Goal: Task Accomplishment & Management: Complete application form

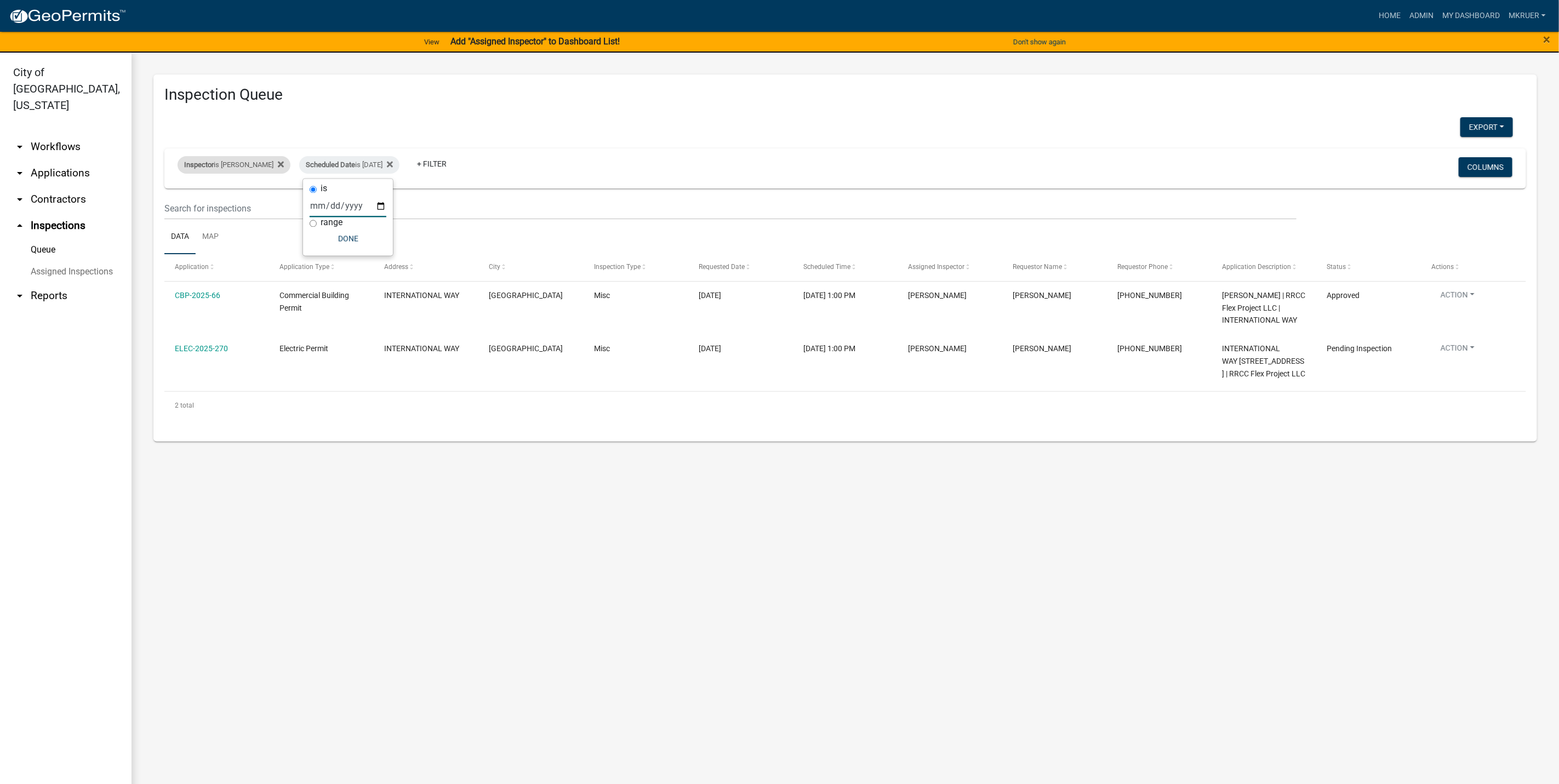
click at [261, 166] on div "Inspector is [PERSON_NAME]" at bounding box center [234, 165] width 113 height 18
click at [189, 220] on select "Select an option None [PERSON_NAME] [PERSON_NAME] [PERSON_NAME] [PERSON_NAME] […" at bounding box center [228, 218] width 110 height 23
select select "fdb3bcc6-ce93-4663-8a18-5c08884dd177"
click at [173, 206] on select "Select an option None [PERSON_NAME] [PERSON_NAME] [PERSON_NAME] [PERSON_NAME] […" at bounding box center [228, 218] width 110 height 23
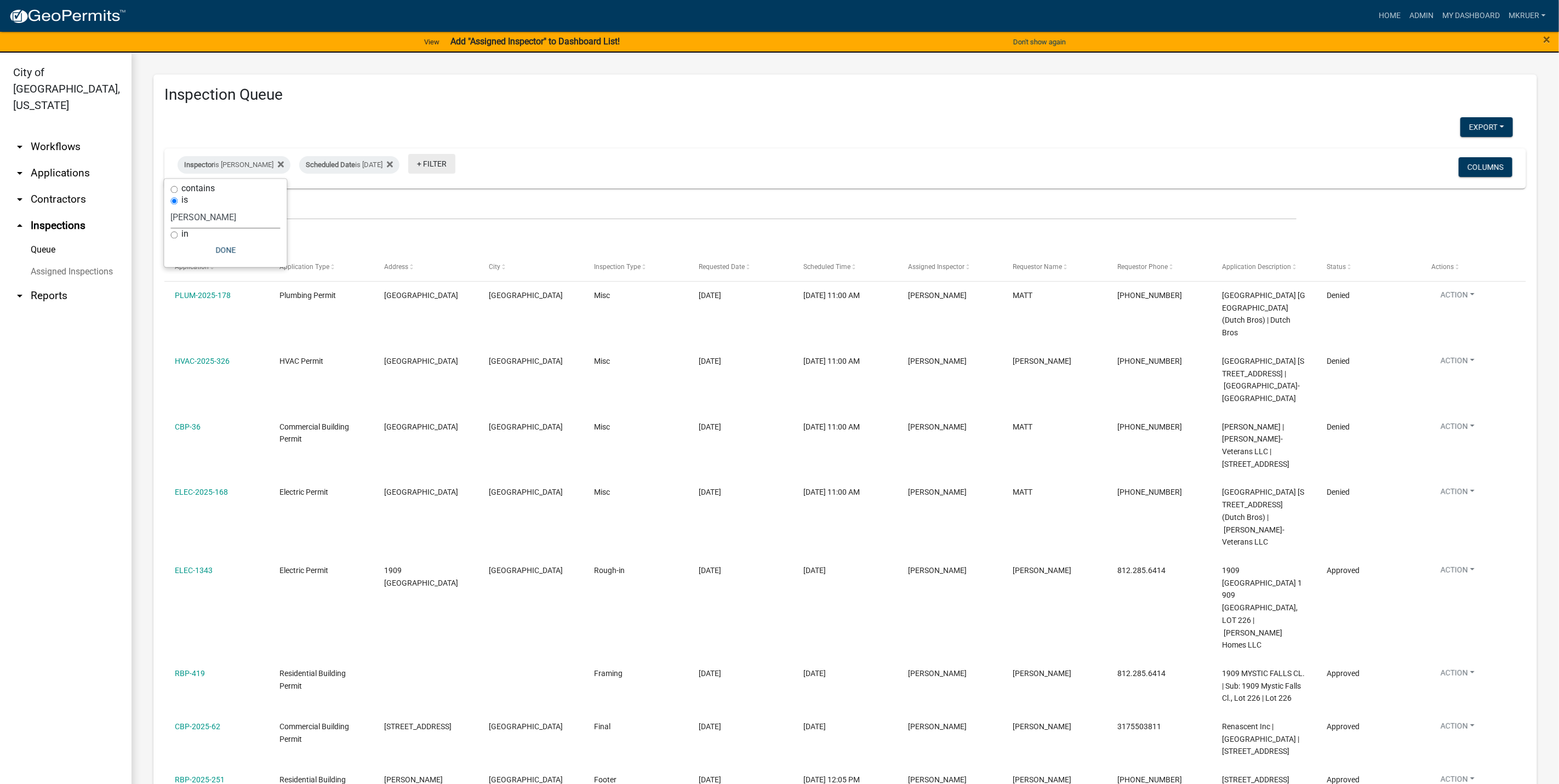
click at [430, 166] on link "+ Filter" at bounding box center [431, 164] width 47 height 20
click at [409, 372] on li "Status" at bounding box center [437, 373] width 100 height 25
click at [426, 206] on select "Select an option Pending Schedule Pending Inspection Approved Denied Deleted Vo…" at bounding box center [433, 206] width 110 height 23
select select "1"
click at [413, 195] on select "Select an option Pending Schedule Pending Inspection Approved Denied Deleted Vo…" at bounding box center [433, 206] width 110 height 23
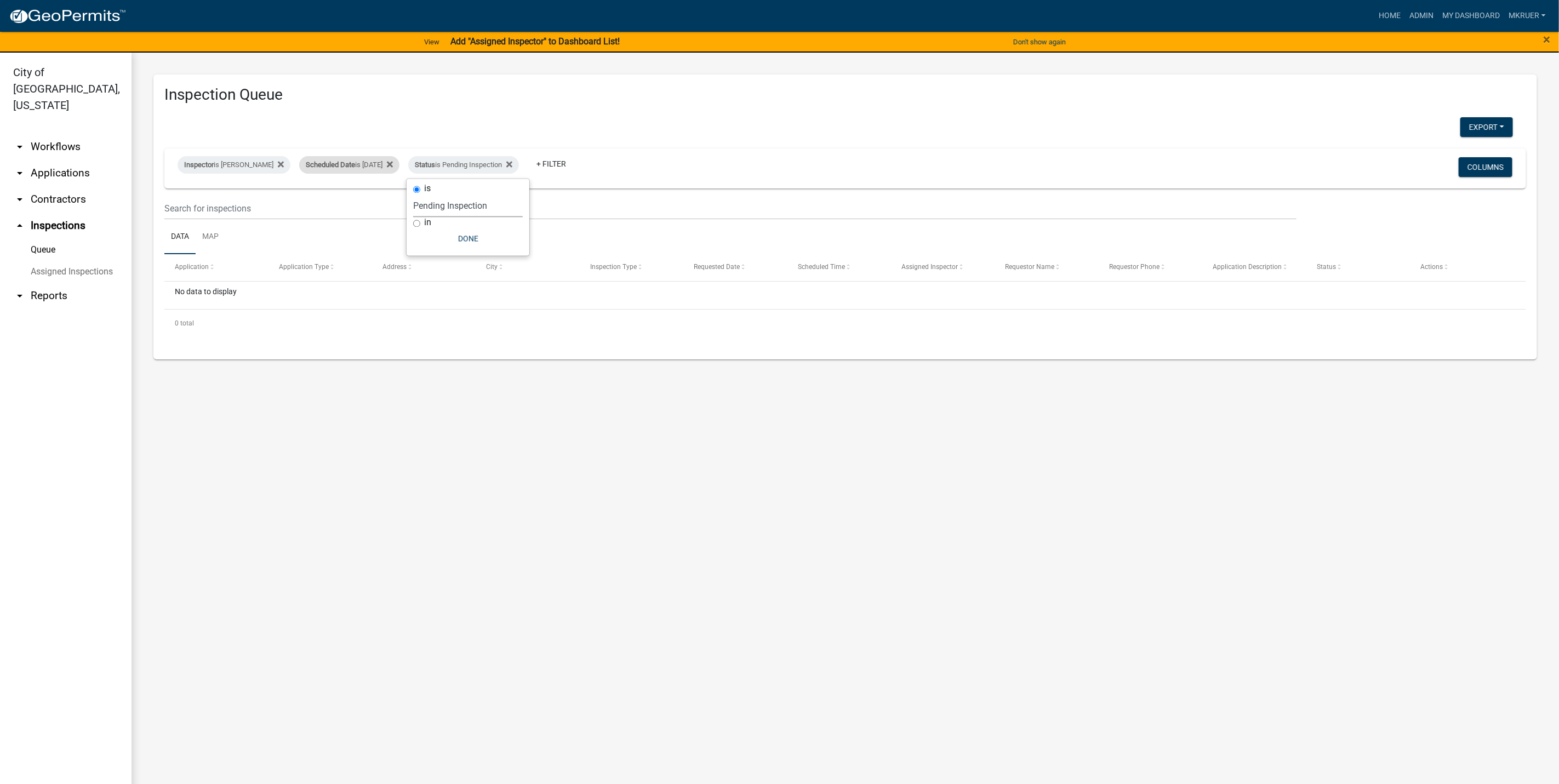
click at [368, 165] on div "Scheduled Date is [DATE]" at bounding box center [349, 165] width 100 height 18
click at [373, 204] on input "[DATE]" at bounding box center [342, 206] width 77 height 23
type input "[DATE]"
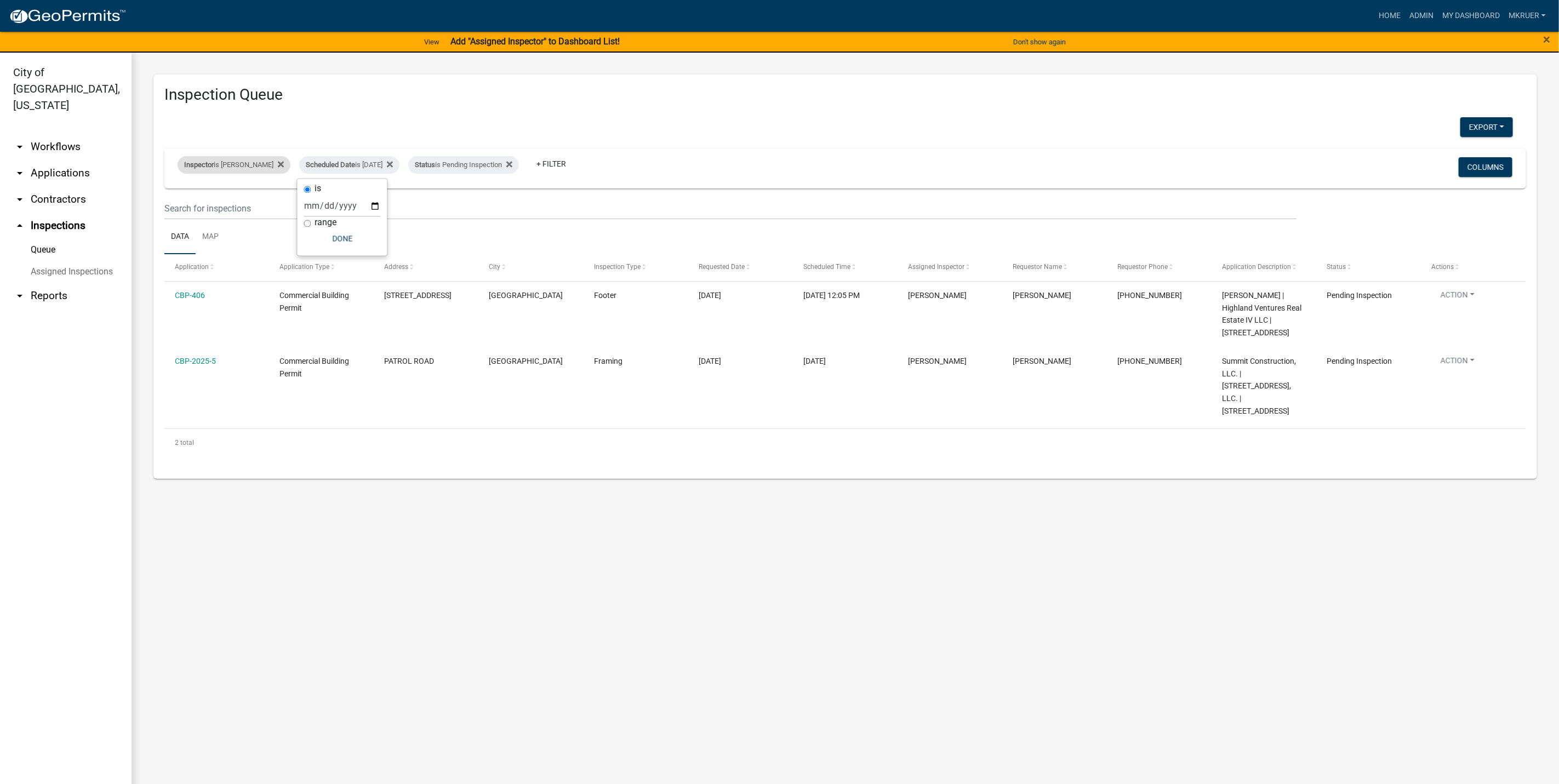
click at [235, 164] on div "Inspector is [PERSON_NAME]" at bounding box center [234, 165] width 113 height 18
click at [201, 216] on select "Select an option None [PERSON_NAME] [PERSON_NAME] [PERSON_NAME] [PERSON_NAME] […" at bounding box center [226, 218] width 110 height 23
select select "36a8b8f0-2ef8-43e9-ae06-718f51af8d36"
click at [178, 206] on select "Select an option None [PERSON_NAME] [PERSON_NAME] [PERSON_NAME] [PERSON_NAME] […" at bounding box center [226, 218] width 110 height 23
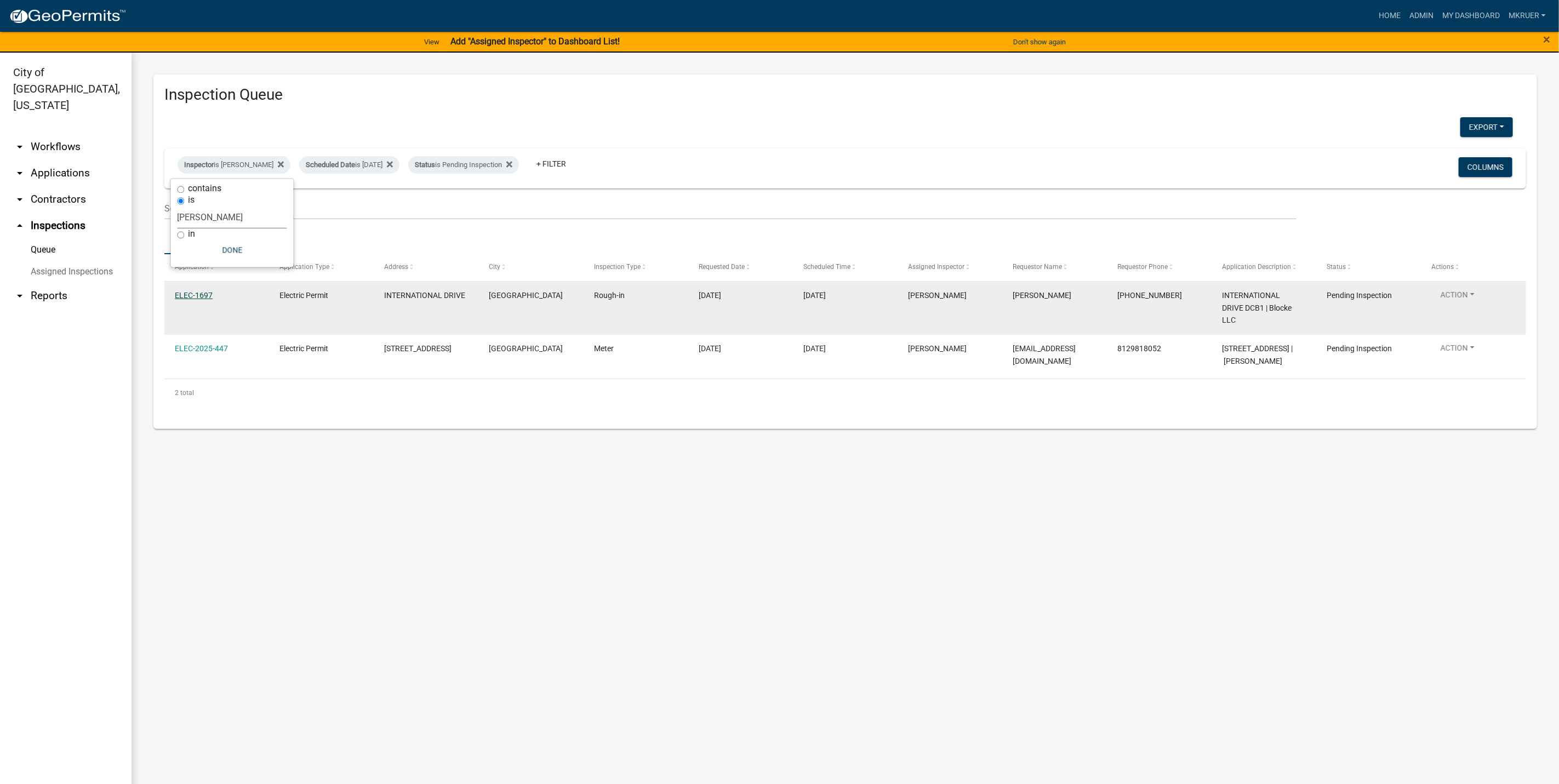
click at [187, 294] on link "ELEC-1697" at bounding box center [194, 295] width 38 height 8
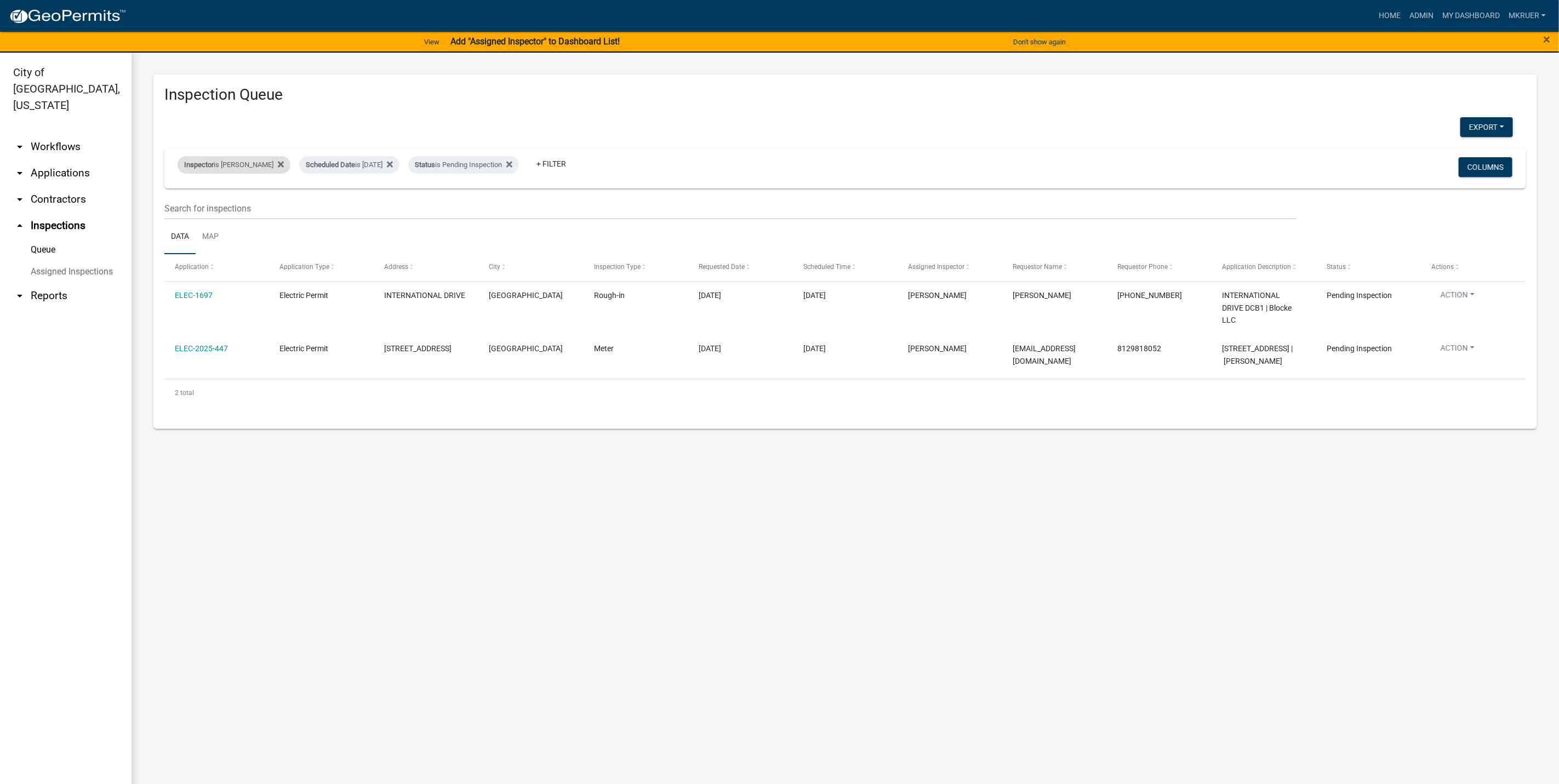
click at [228, 168] on div "Inspector is [PERSON_NAME]" at bounding box center [234, 165] width 113 height 18
click at [216, 213] on select "Select an option None [PERSON_NAME] [PERSON_NAME] [PERSON_NAME] [PERSON_NAME] […" at bounding box center [232, 218] width 110 height 23
click at [179, 206] on select "Select an option None [PERSON_NAME] [PERSON_NAME] [PERSON_NAME] [PERSON_NAME] […" at bounding box center [232, 218] width 110 height 23
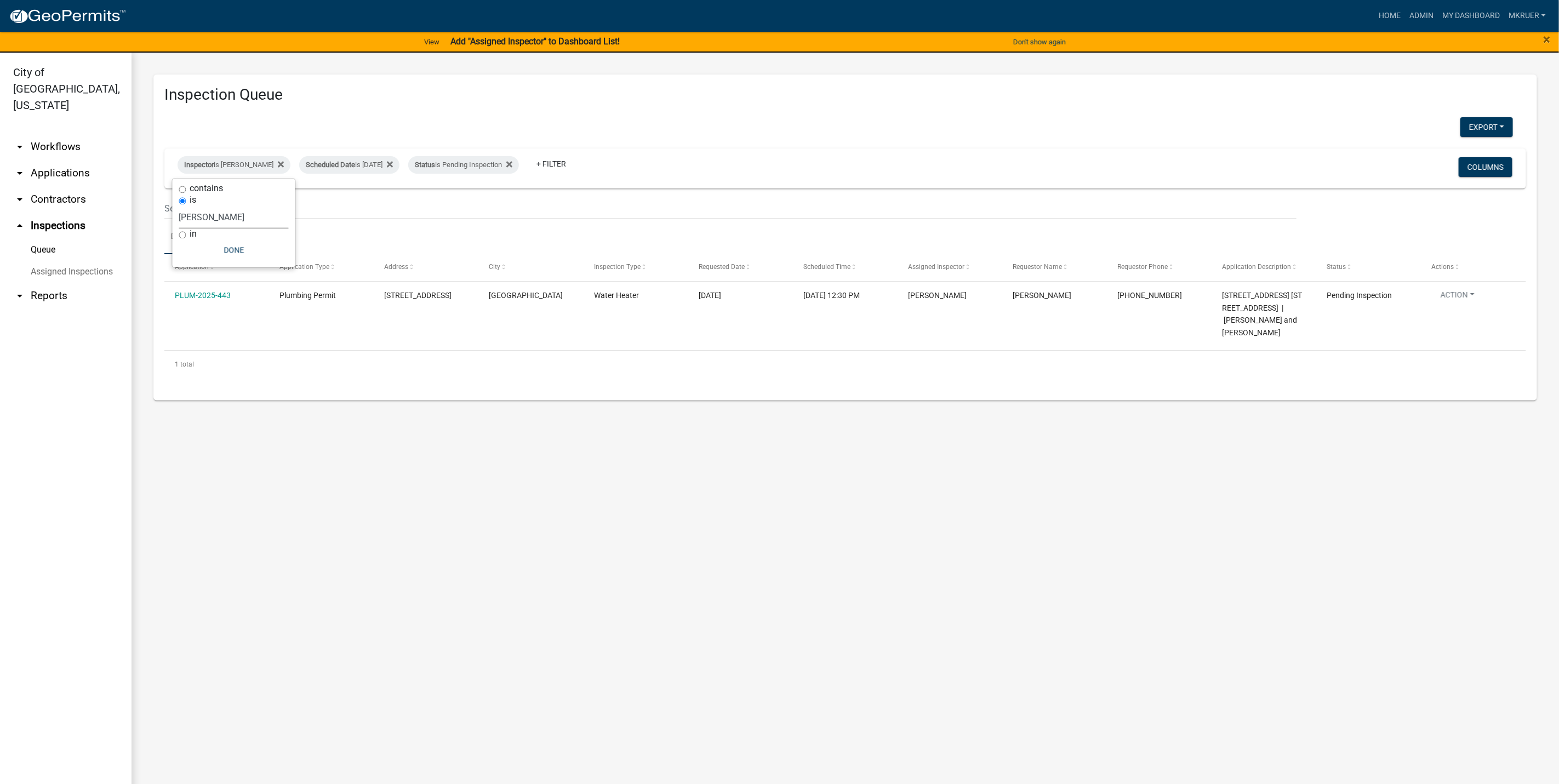
click at [242, 217] on select "Select an option None [PERSON_NAME] [PERSON_NAME] [PERSON_NAME] [PERSON_NAME] […" at bounding box center [234, 218] width 110 height 23
select select "fdb3bcc6-ce93-4663-8a18-5c08884dd177"
click at [179, 206] on select "Select an option None [PERSON_NAME] [PERSON_NAME] [PERSON_NAME] [PERSON_NAME] […" at bounding box center [234, 218] width 110 height 23
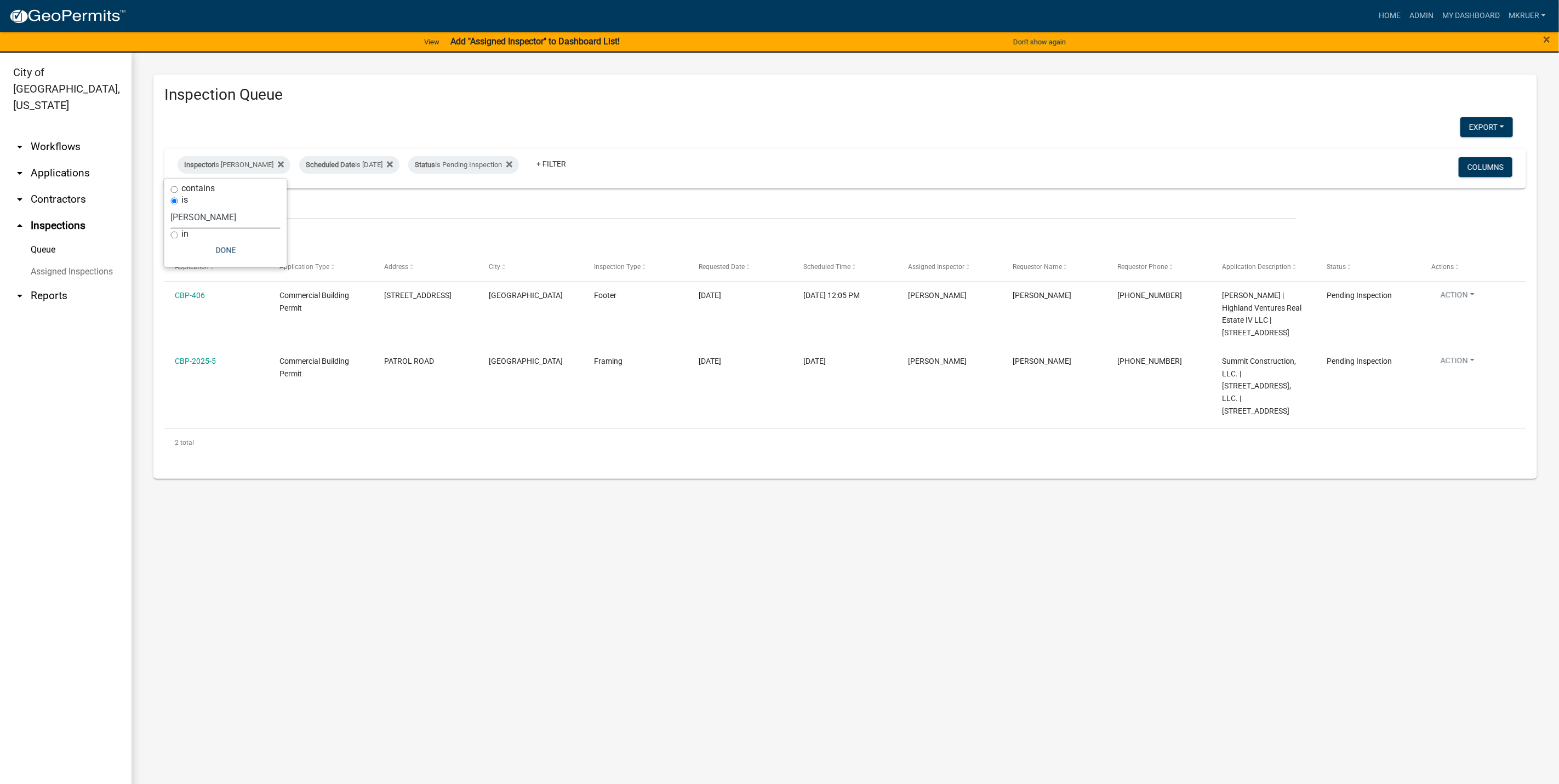
click at [61, 160] on link "arrow_drop_down Applications" at bounding box center [66, 173] width 132 height 26
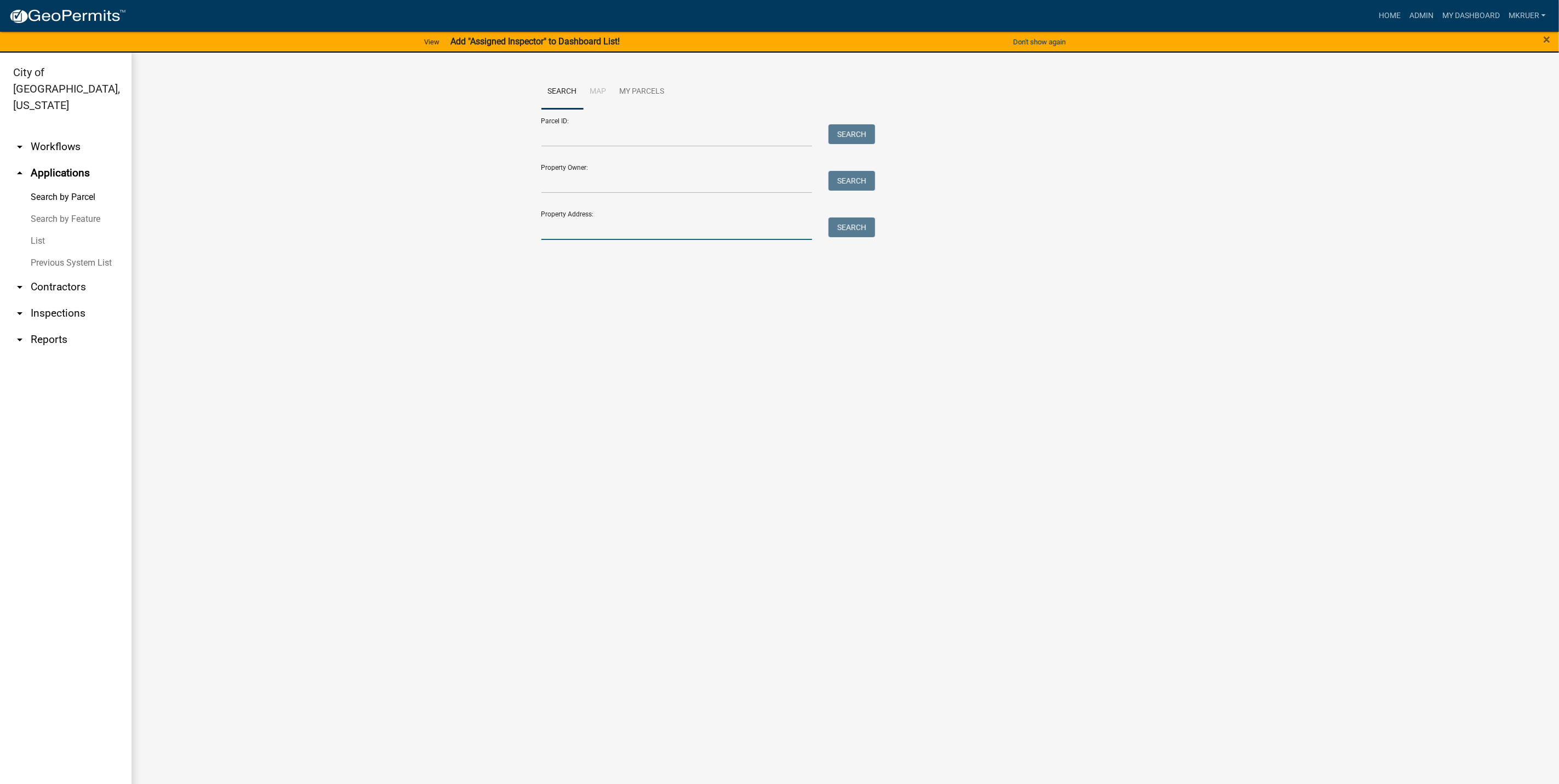
click at [578, 230] on input "Property Address:" at bounding box center [676, 229] width 271 height 23
type input "2763 abb"
click at [863, 230] on button "Search" at bounding box center [852, 228] width 46 height 20
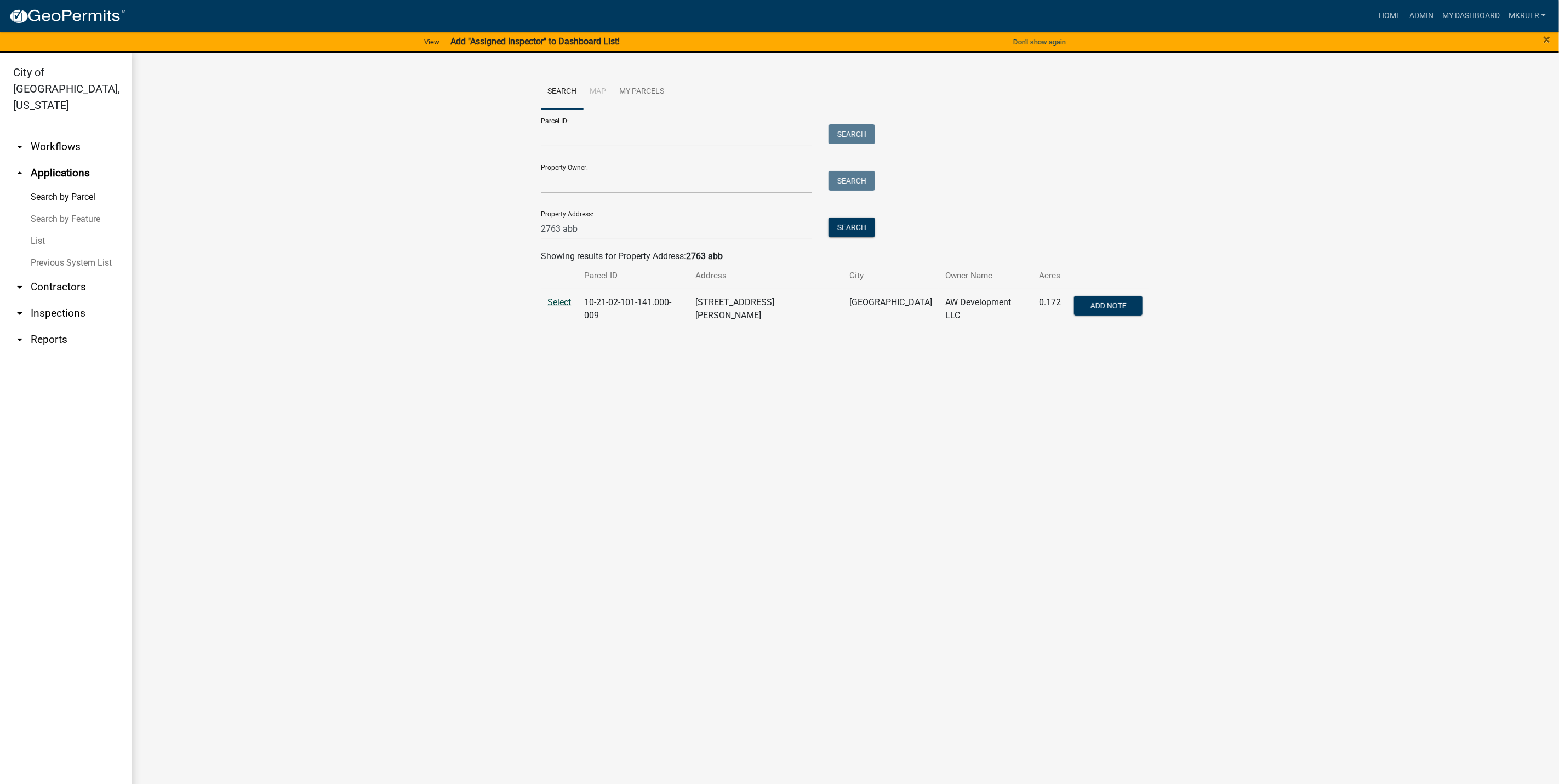
click at [556, 303] on span "Select" at bounding box center [559, 302] width 23 height 11
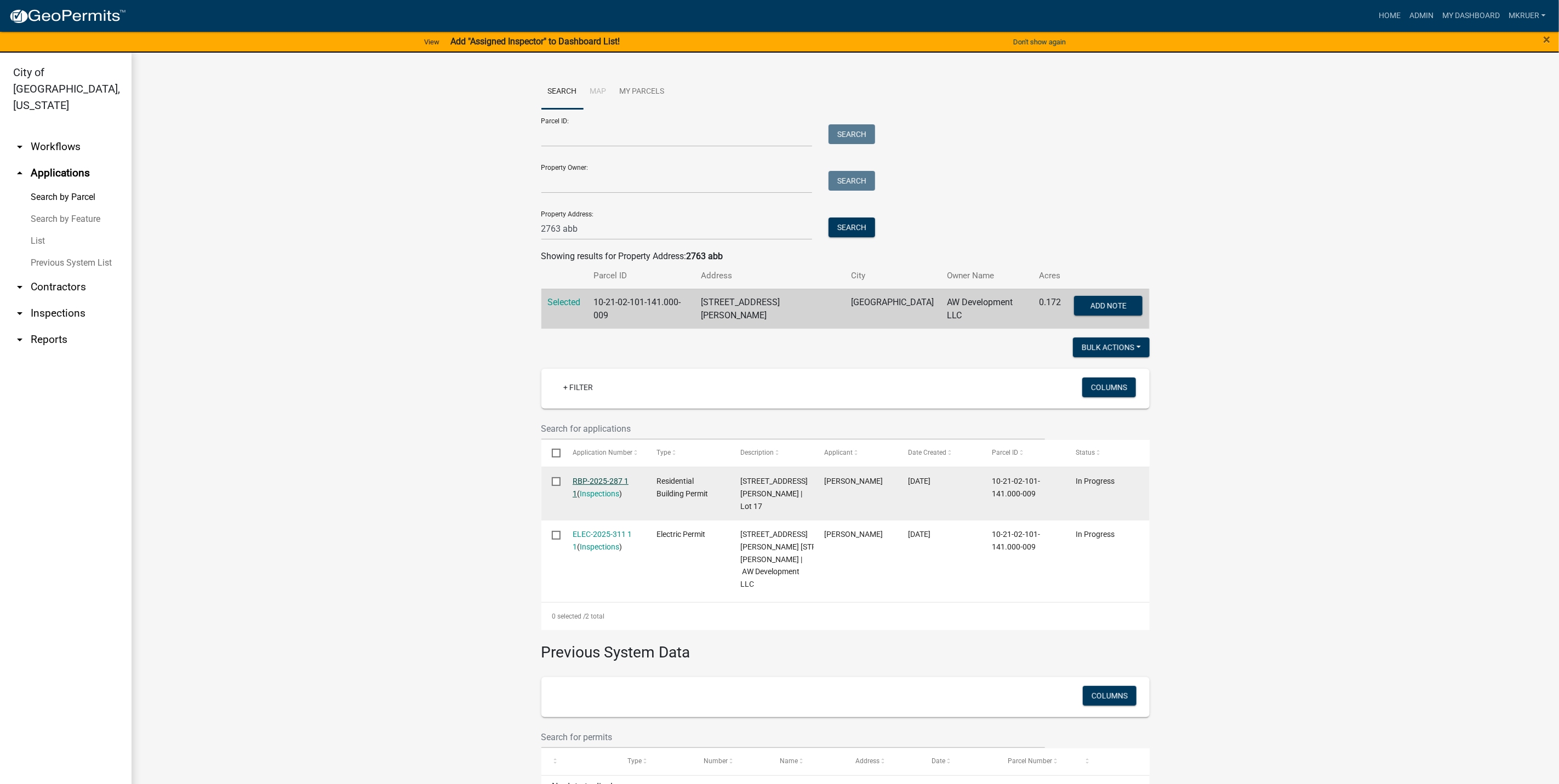
click at [589, 477] on link "RBP-2025-287 1 1" at bounding box center [600, 487] width 56 height 21
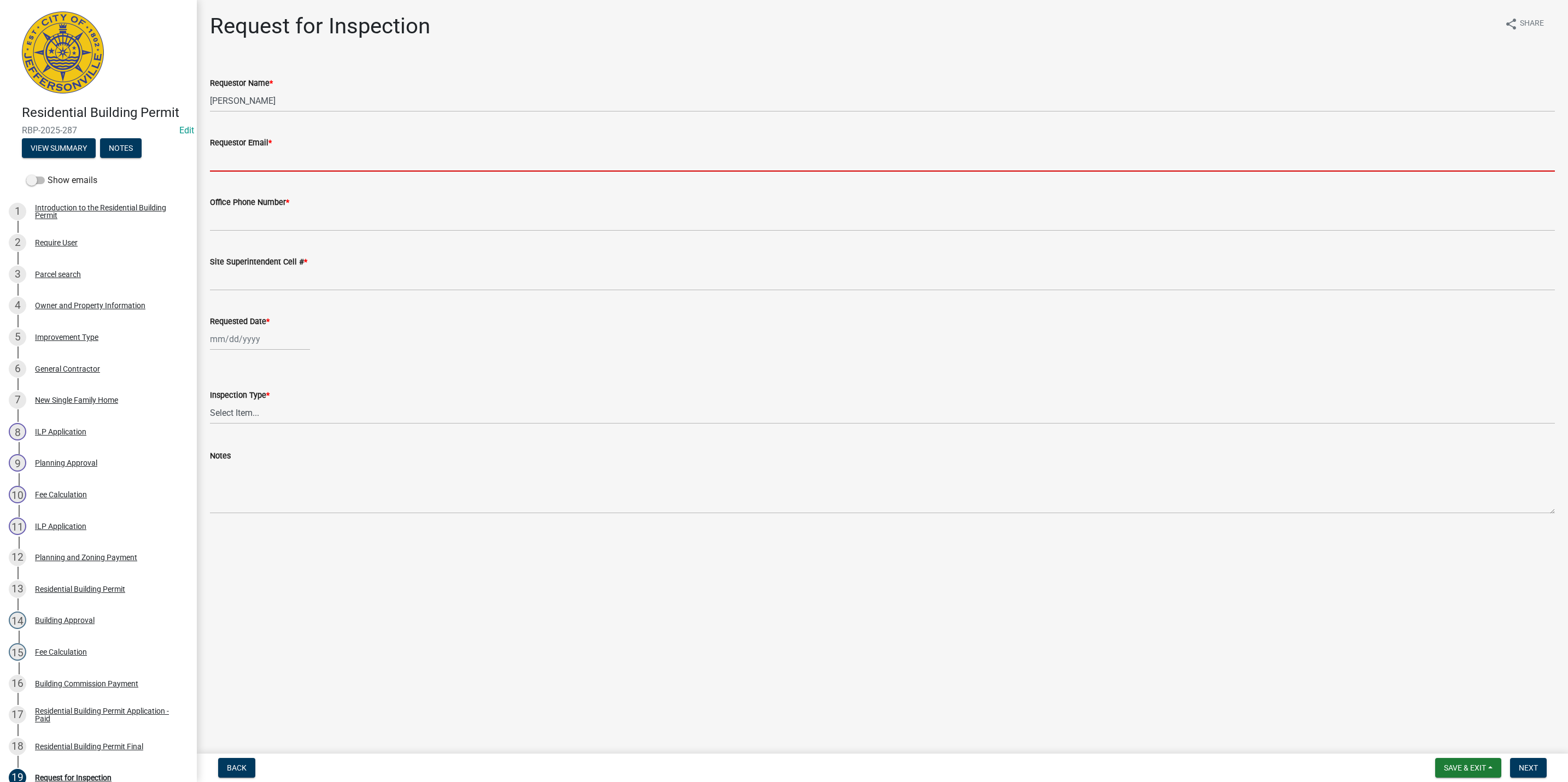
click at [259, 162] on input "Requestor Email *" at bounding box center [882, 160] width 1345 height 22
type input "[EMAIL_ADDRESS][DOMAIN_NAME]"
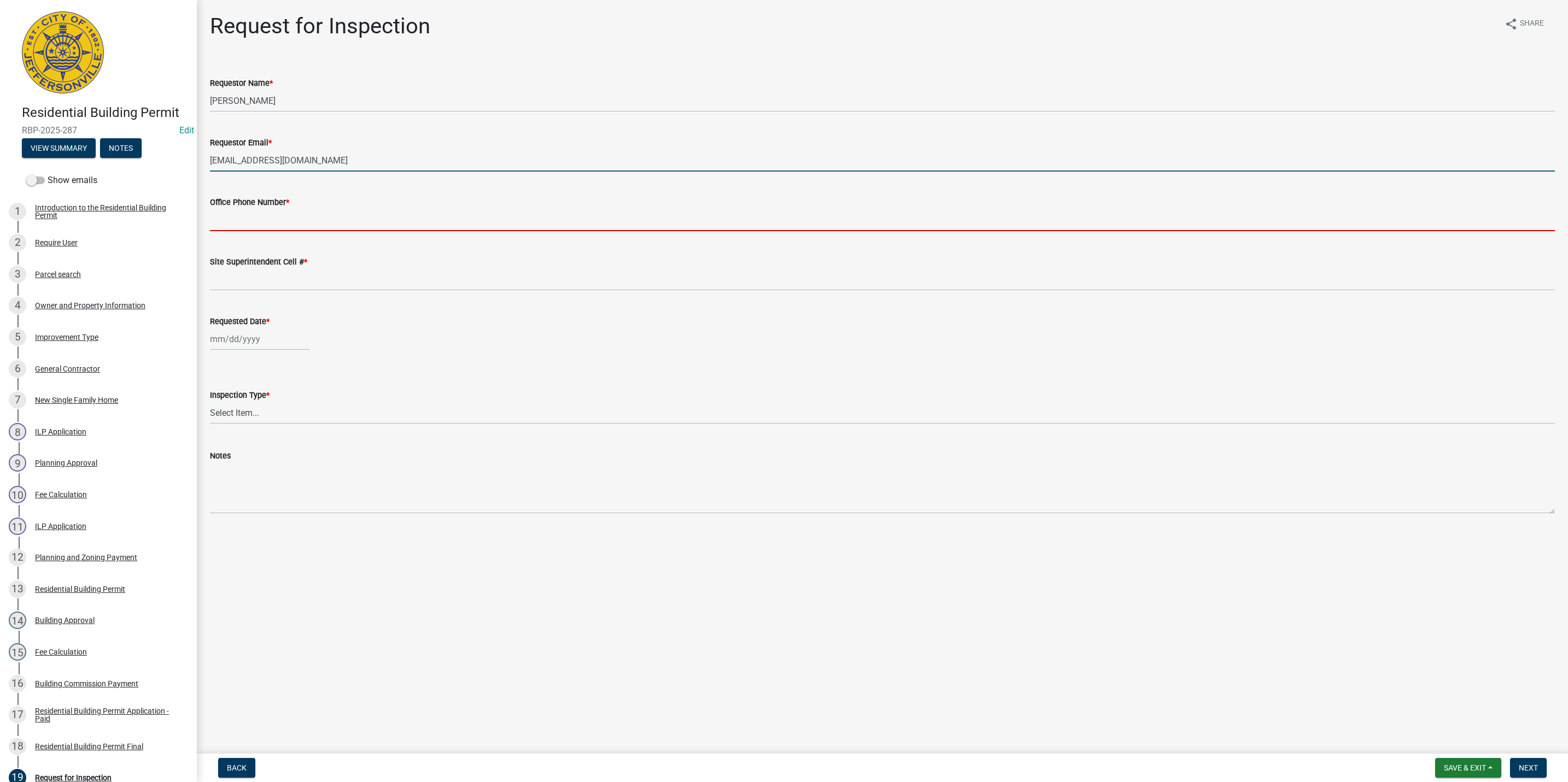
type input "5027731843"
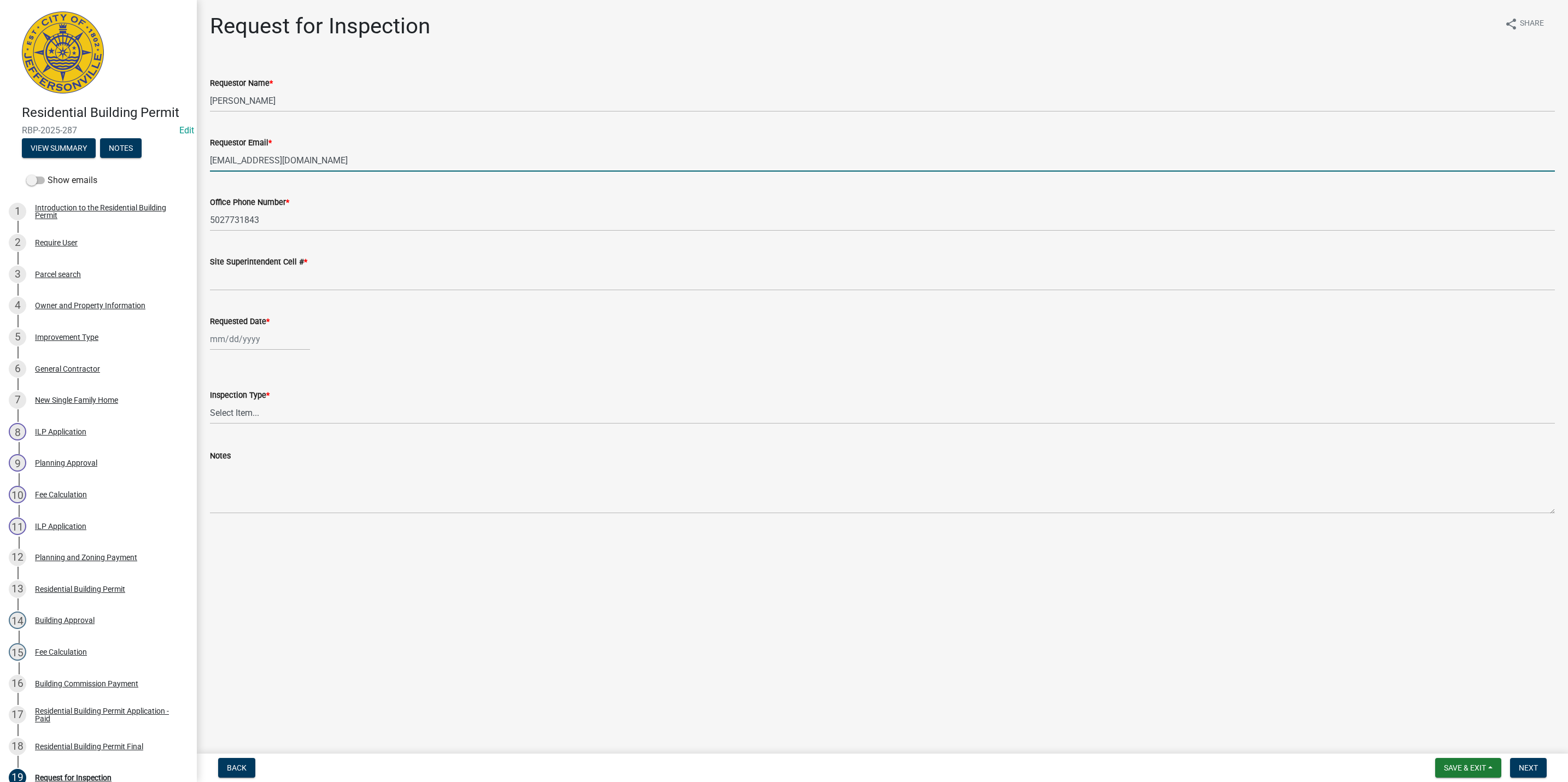
type input "5027731843"
type input "[DATE]"
select select "8"
select select "2025"
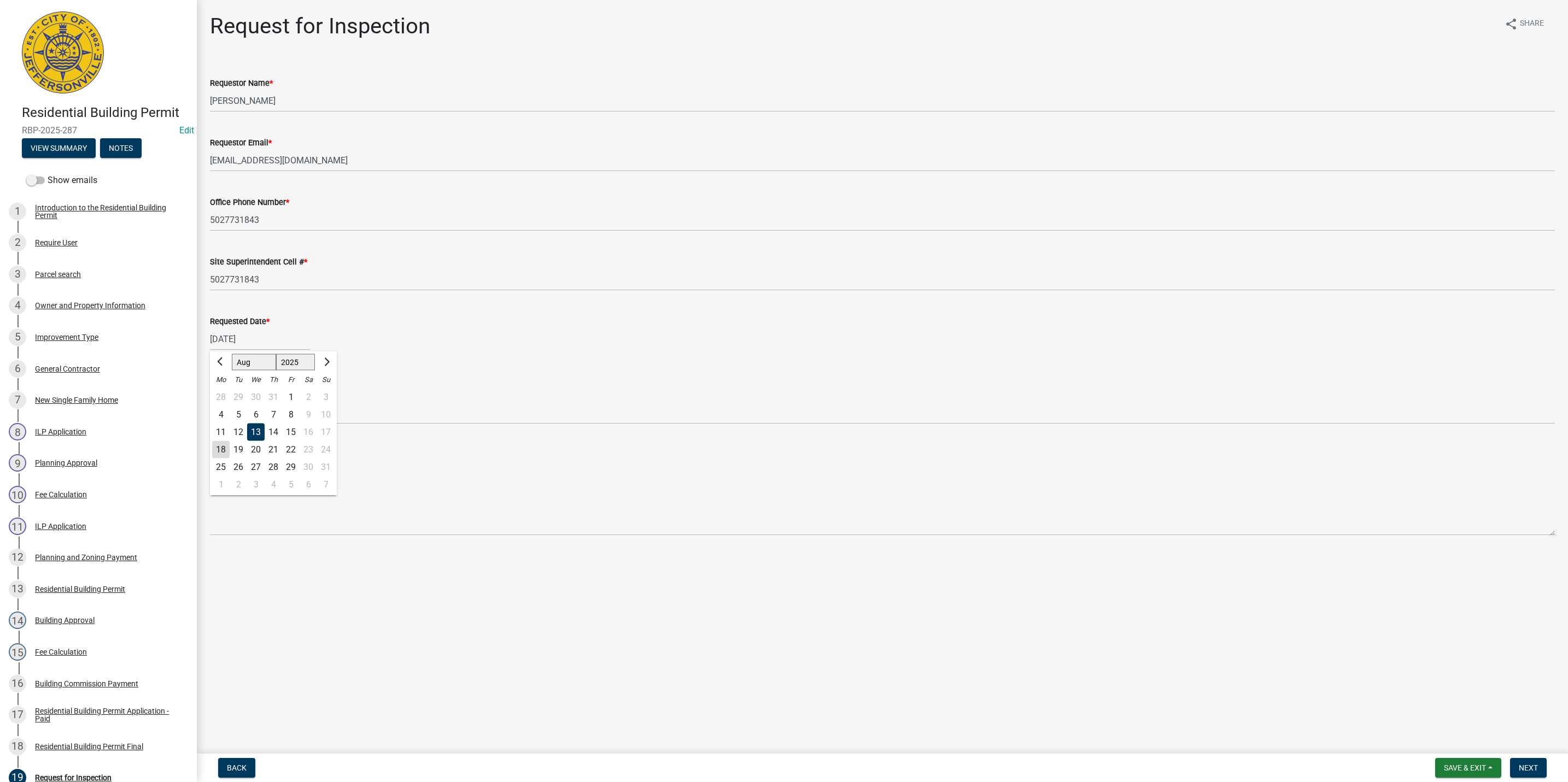
click at [226, 448] on div "18" at bounding box center [221, 450] width 18 height 18
type input "[DATE]"
click at [245, 410] on select "Select Item... Footer Foundation Framing Final" at bounding box center [882, 413] width 1345 height 22
click at [210, 402] on select "Select Item... Footer Foundation Framing Final" at bounding box center [882, 413] width 1345 height 22
select select "5905b6c6-73a3-4561-9a25-e231032c58c8"
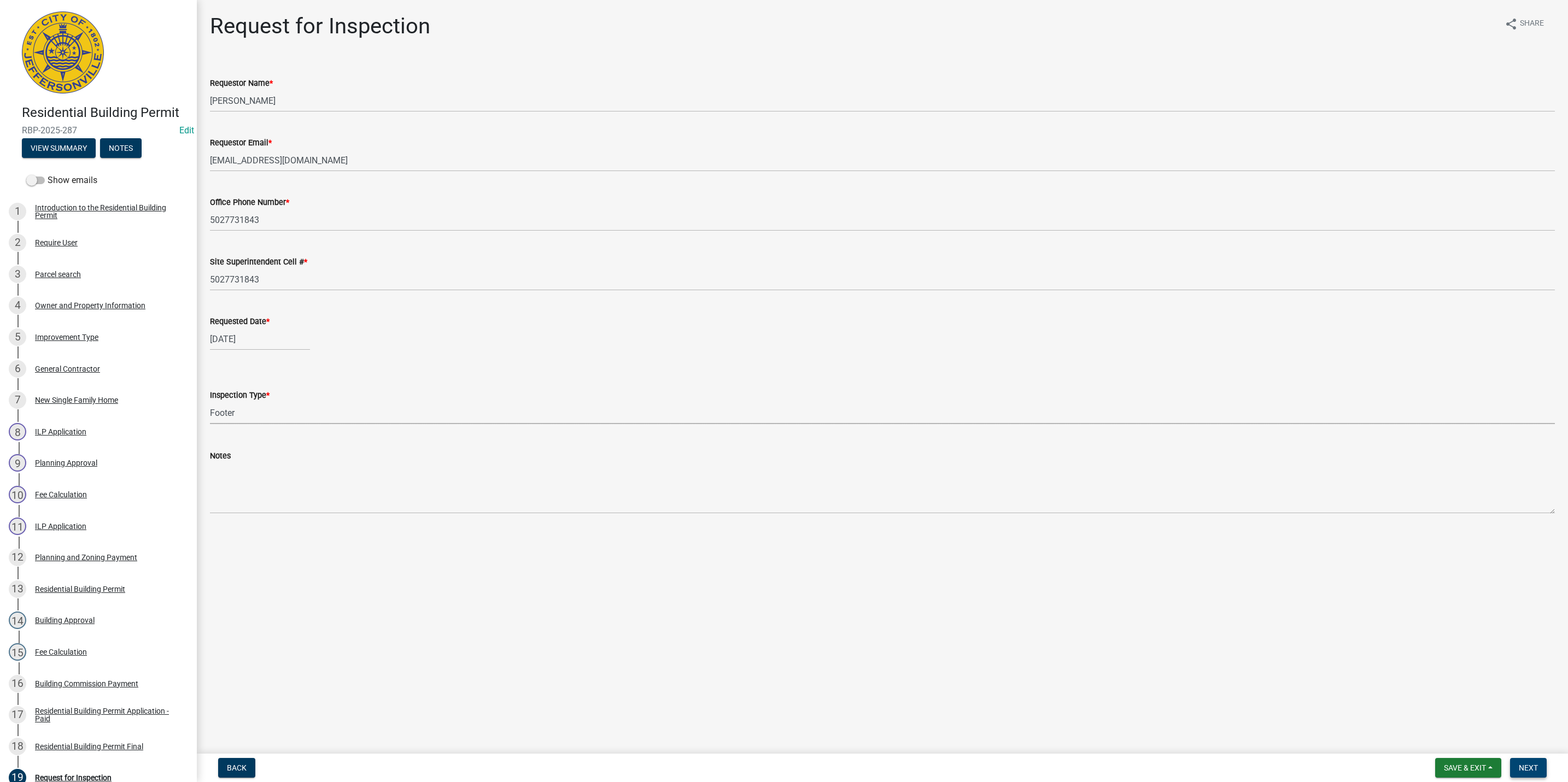
click at [1534, 764] on span "Next" at bounding box center [1528, 768] width 19 height 8
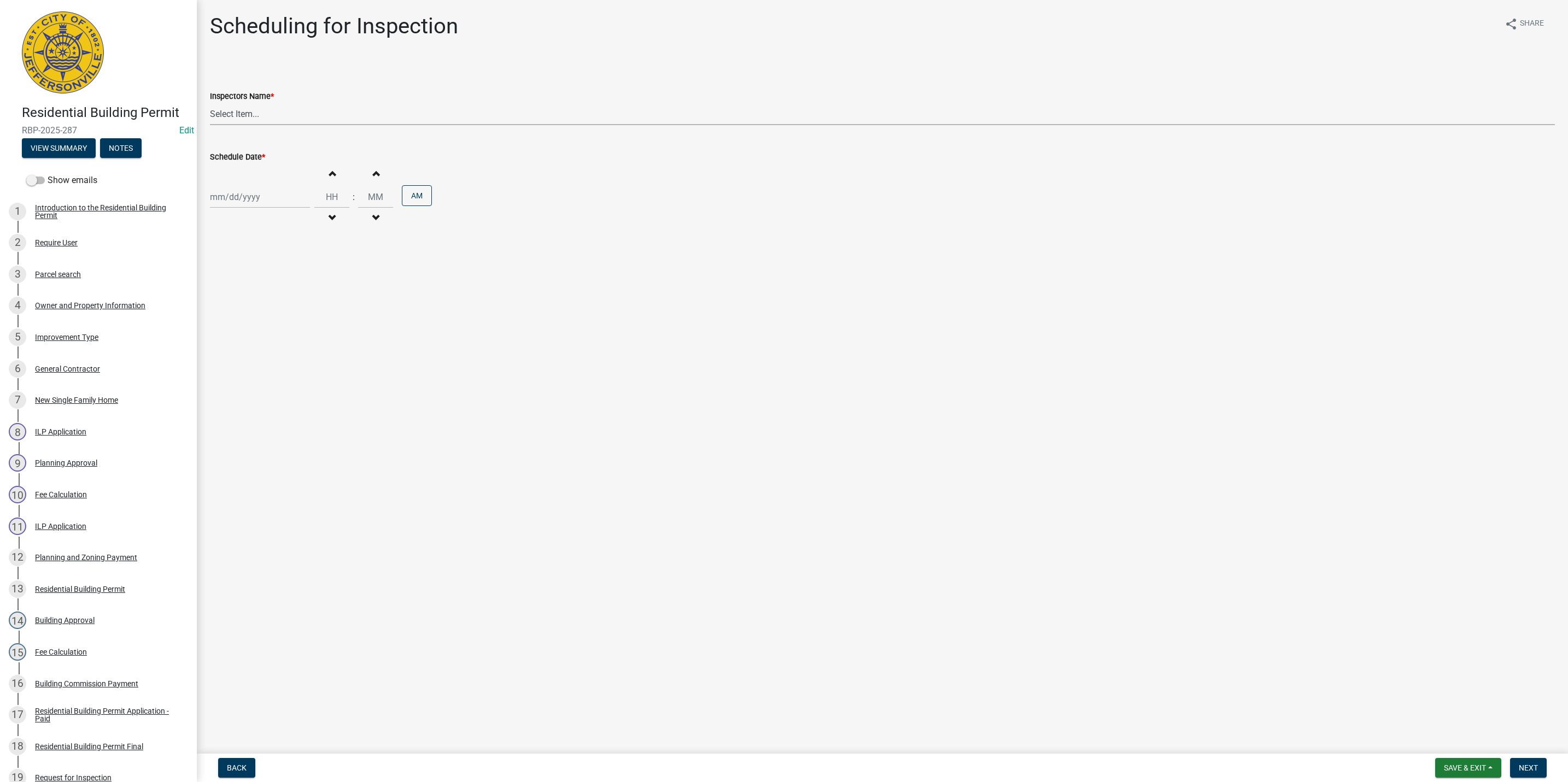
click at [225, 115] on select "Select Item... [PERSON_NAME] ([PERSON_NAME]) [PERSON_NAME] ([PERSON_NAME]) mkru…" at bounding box center [882, 114] width 1345 height 22
select select "fdb3bcc6-ce93-4663-8a18-5c08884dd177"
click at [210, 103] on select "Select Item... [PERSON_NAME] ([PERSON_NAME]) [PERSON_NAME] ([PERSON_NAME]) mkru…" at bounding box center [882, 114] width 1345 height 22
select select "8"
select select "2025"
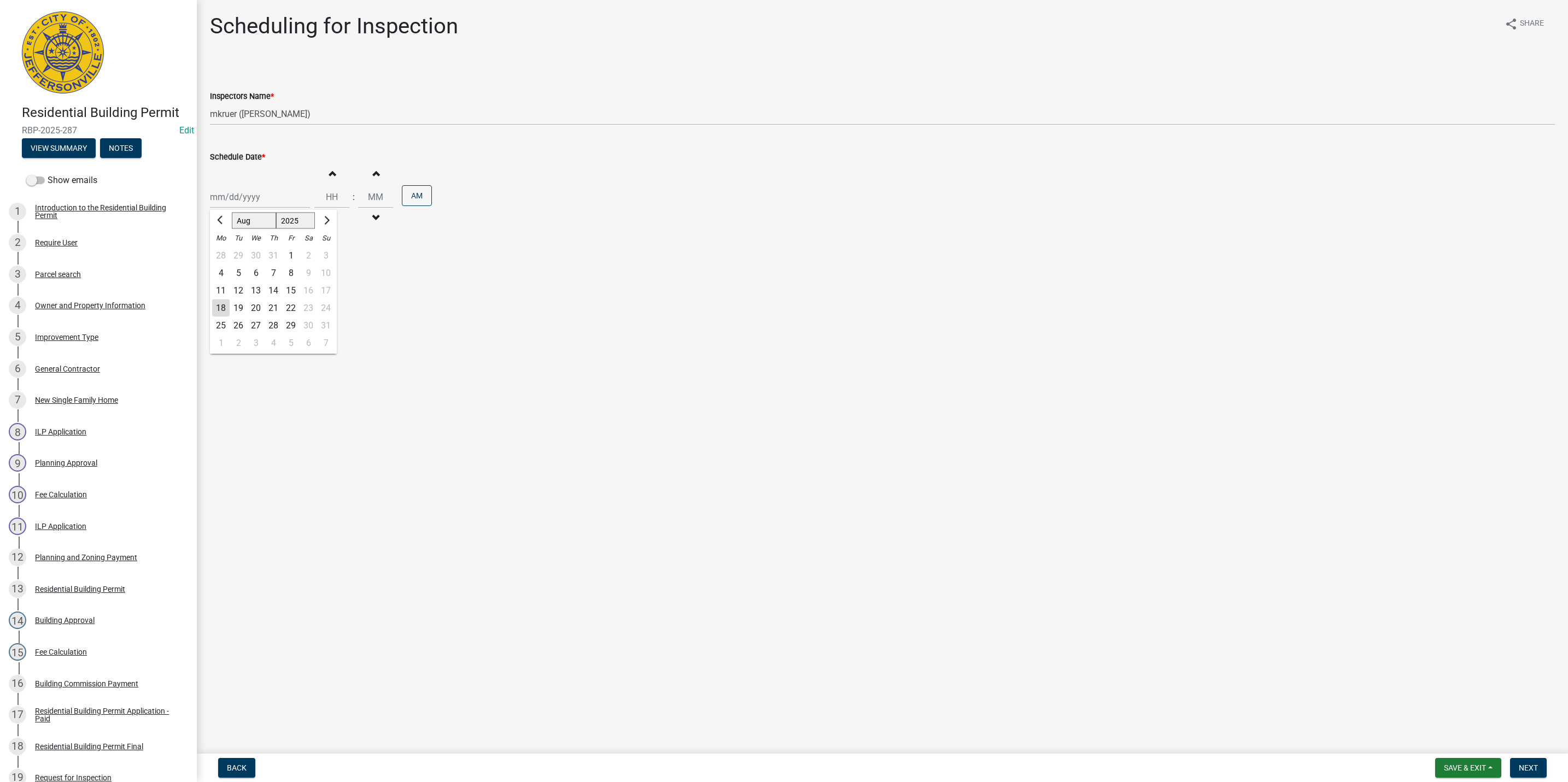
click at [235, 197] on div "[PERSON_NAME] Feb Mar Apr [PERSON_NAME][DATE] Oct Nov [DATE] 1526 1527 1528 152…" at bounding box center [260, 197] width 100 height 22
click at [219, 308] on div "18" at bounding box center [221, 308] width 18 height 18
type input "[DATE]"
click at [329, 174] on span "button" at bounding box center [332, 173] width 6 height 8
type input "01"
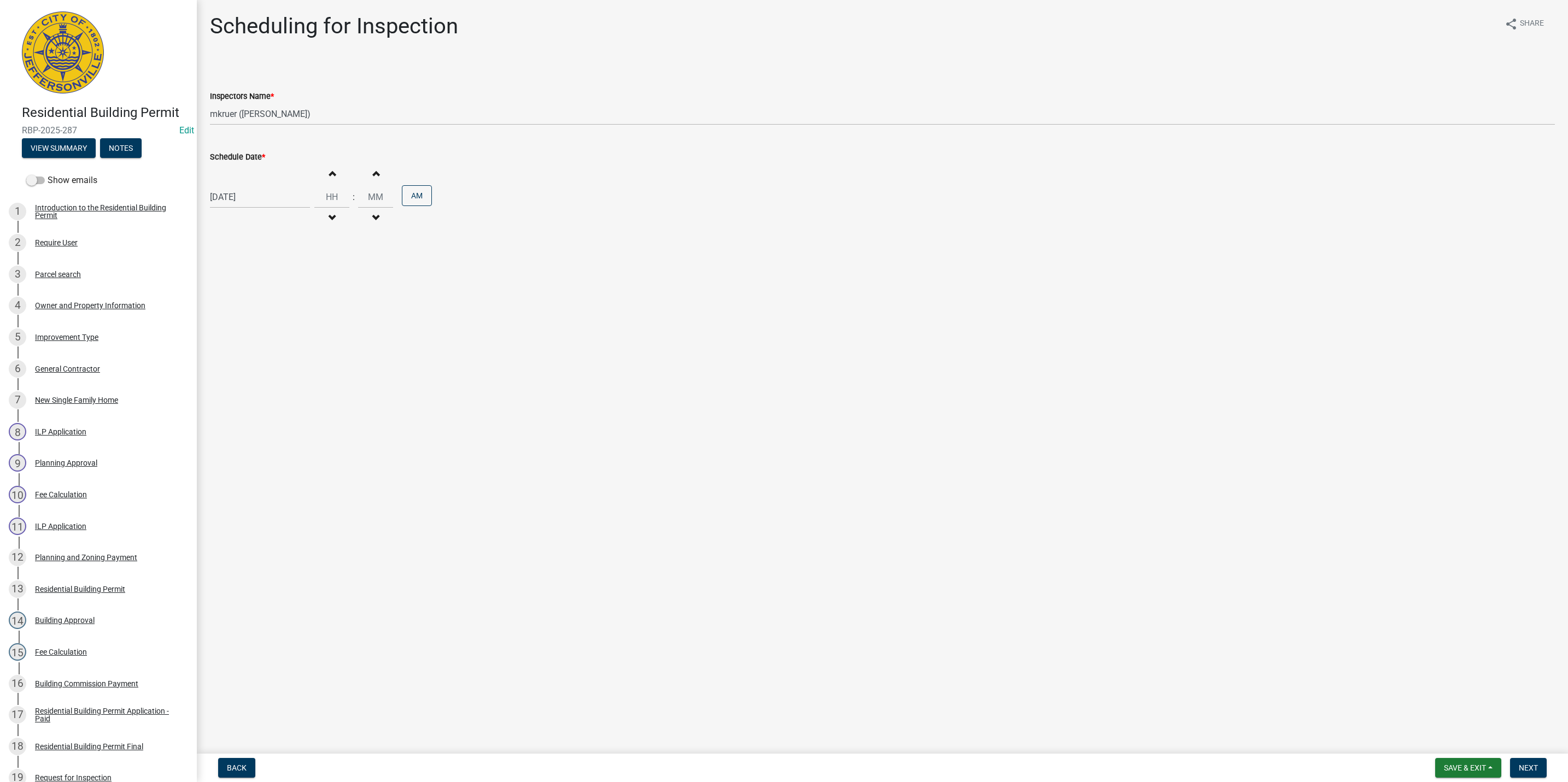
type input "00"
click at [329, 220] on span "button" at bounding box center [332, 218] width 6 height 8
type input "10"
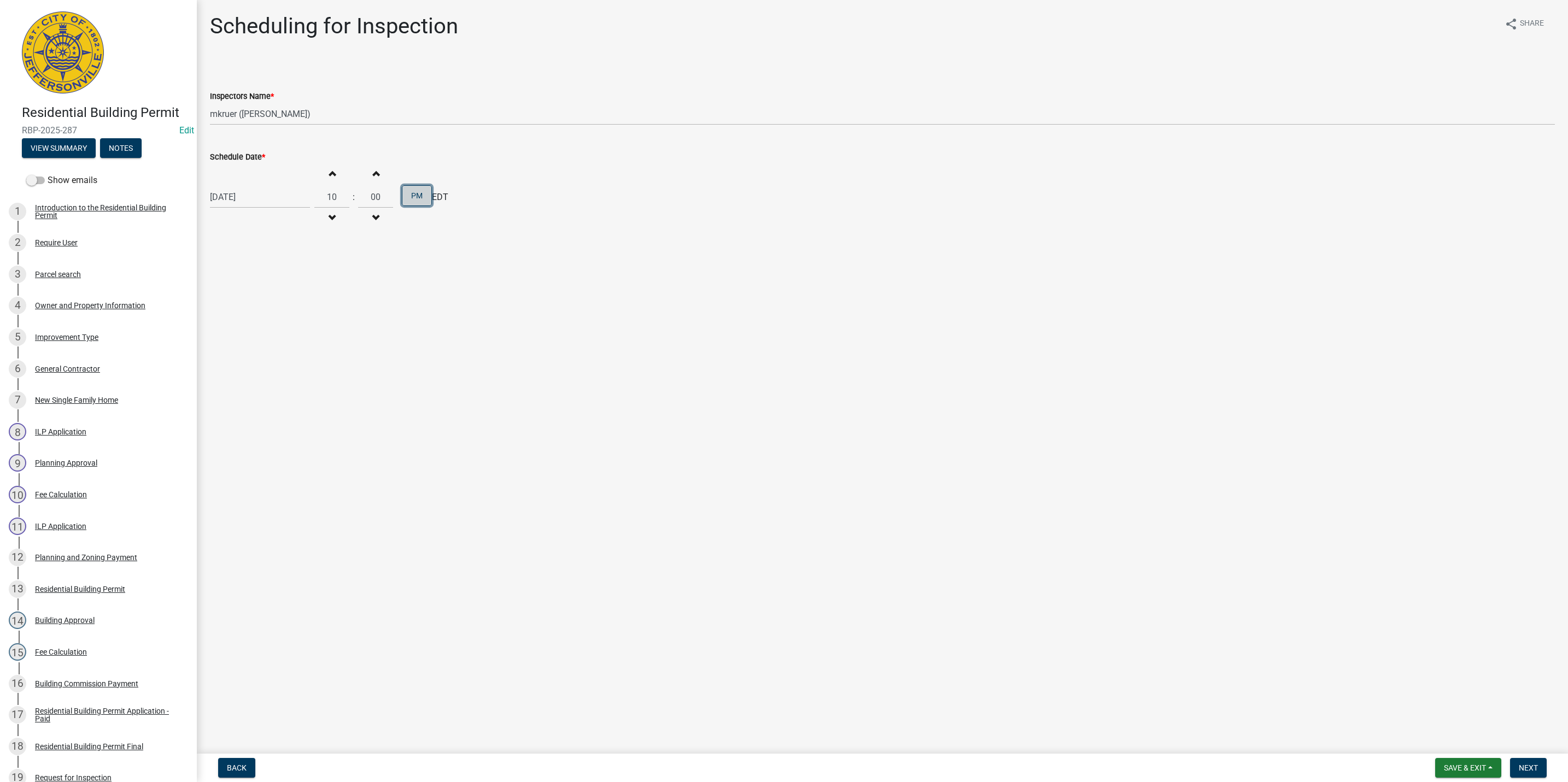
click at [413, 193] on button "PM" at bounding box center [417, 196] width 30 height 21
click at [1529, 762] on button "Next" at bounding box center [1528, 768] width 37 height 20
